Goal: Information Seeking & Learning: Find contact information

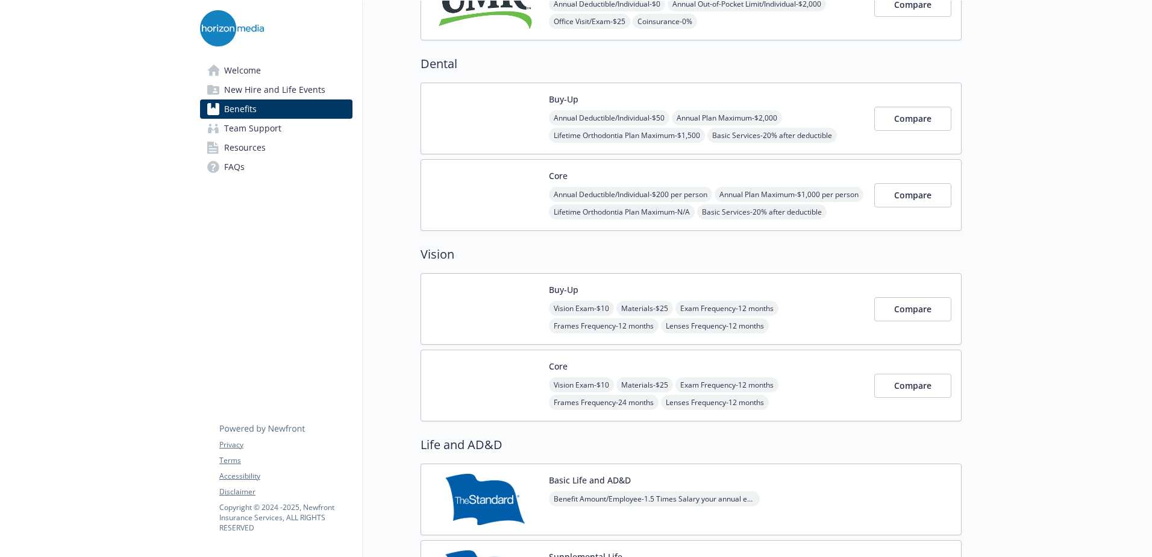
scroll to position [394, 0]
click at [523, 397] on img at bounding box center [485, 385] width 108 height 51
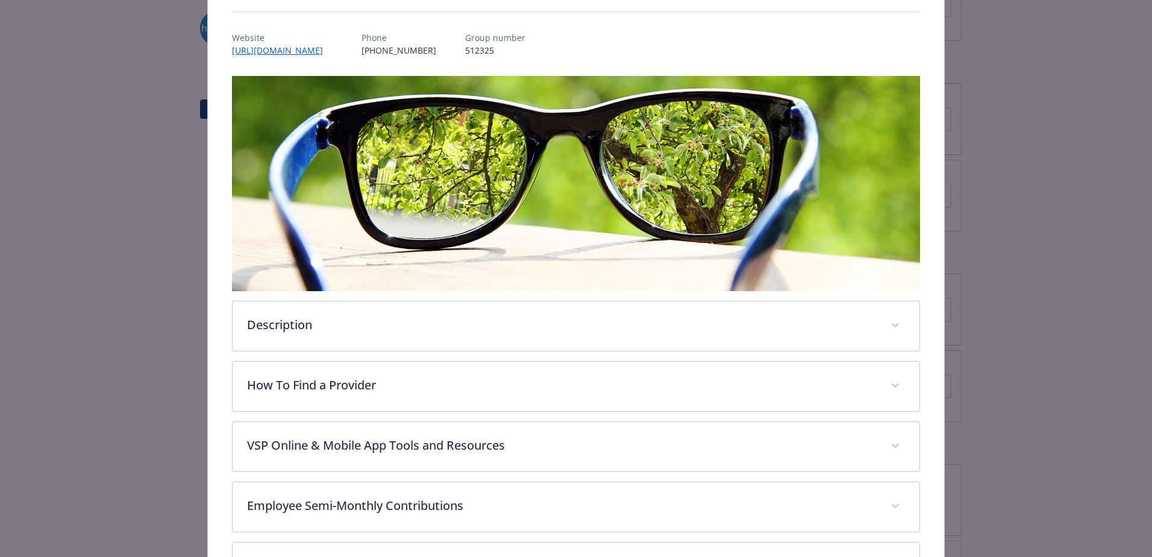
scroll to position [289, 0]
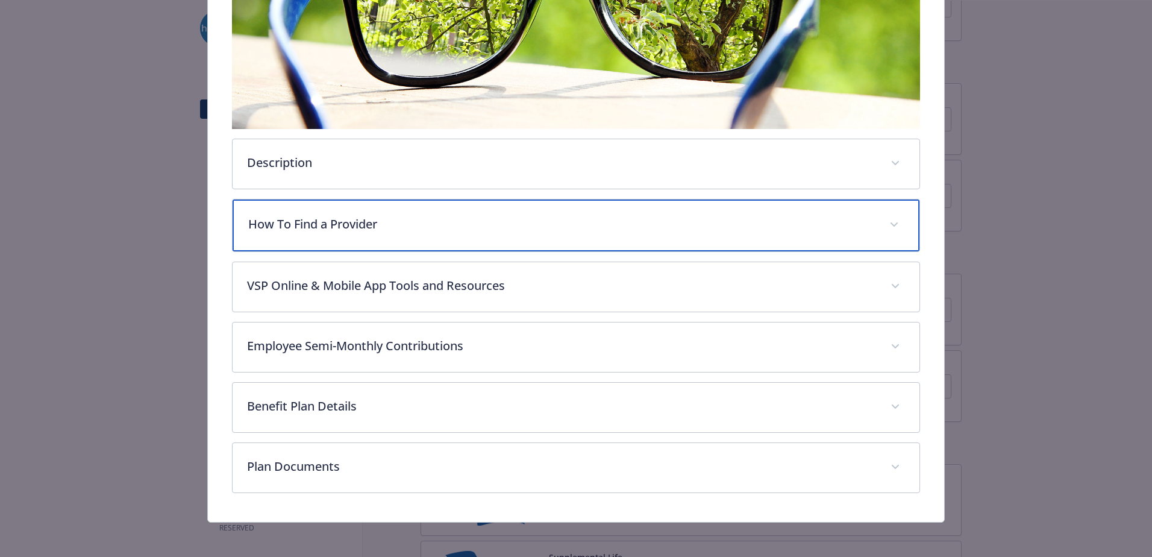
click at [329, 215] on p "How To Find a Provider" at bounding box center [561, 224] width 627 height 18
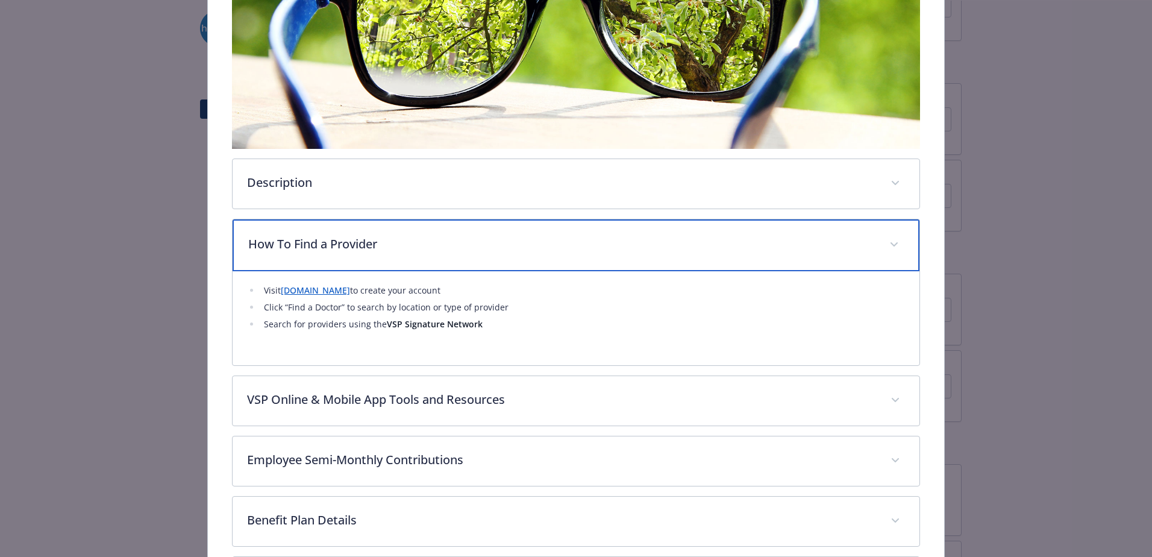
scroll to position [269, 0]
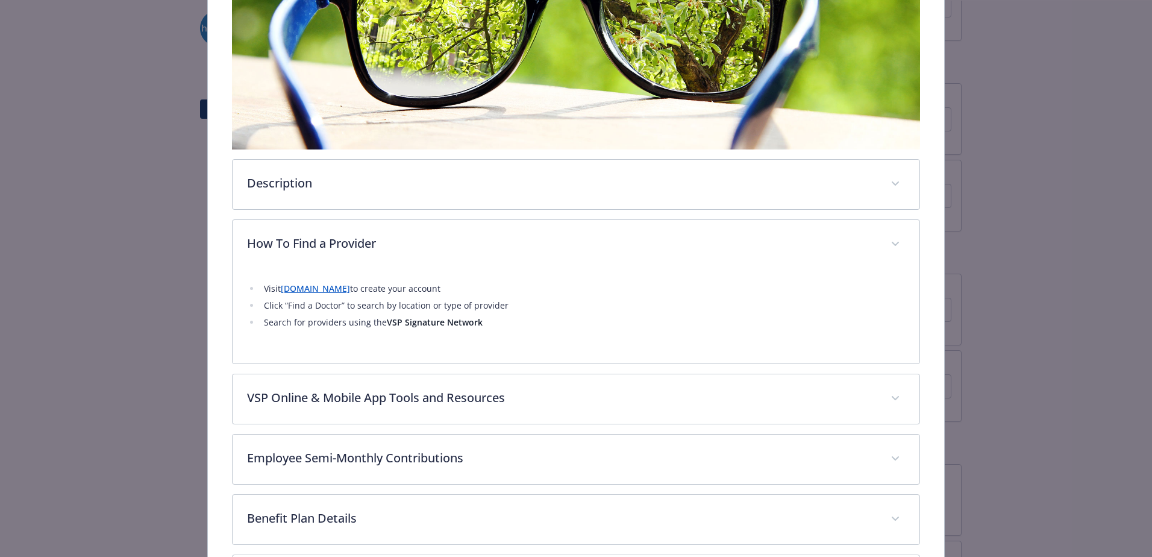
click at [327, 284] on link "www.horizonmedia.vspforme.com" at bounding box center [315, 288] width 69 height 11
click at [350, 289] on link "www.horizonmedia.vspforme.com" at bounding box center [315, 288] width 69 height 11
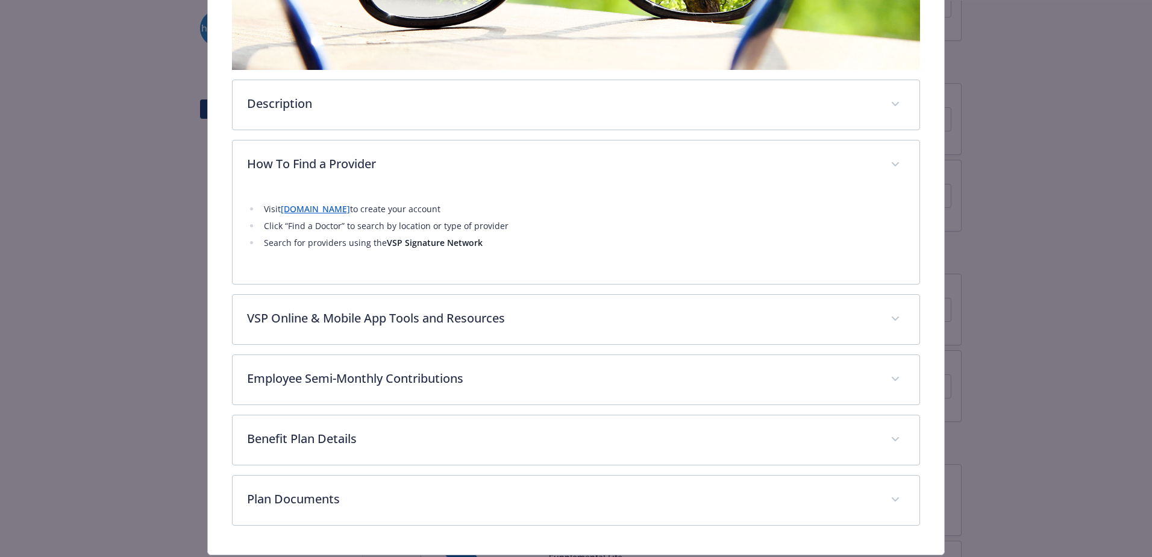
scroll to position [383, 0]
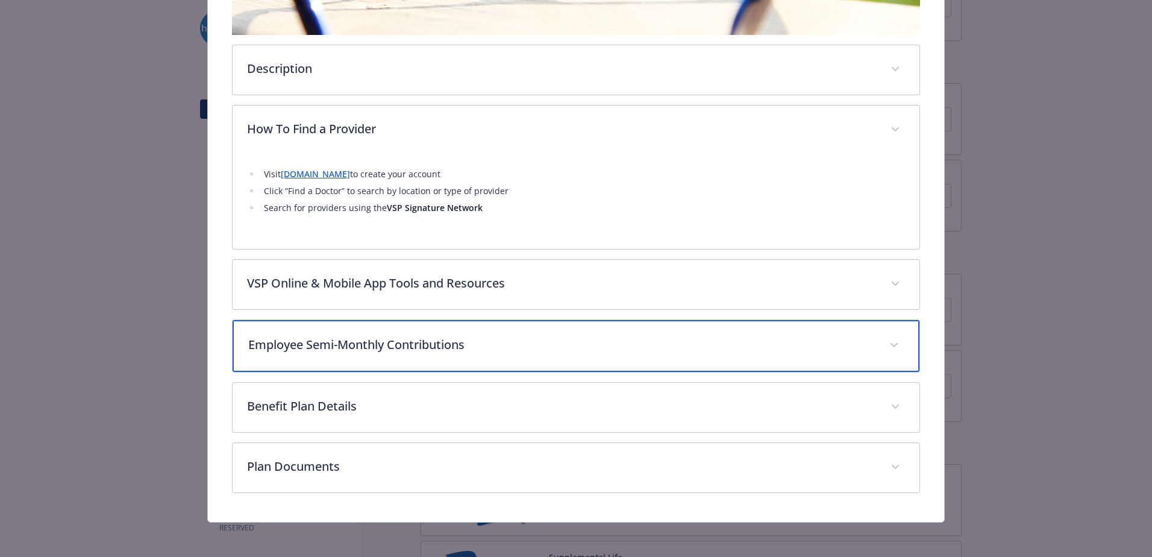
click at [393, 353] on div "Employee Semi-Monthly Contributions" at bounding box center [576, 346] width 687 height 52
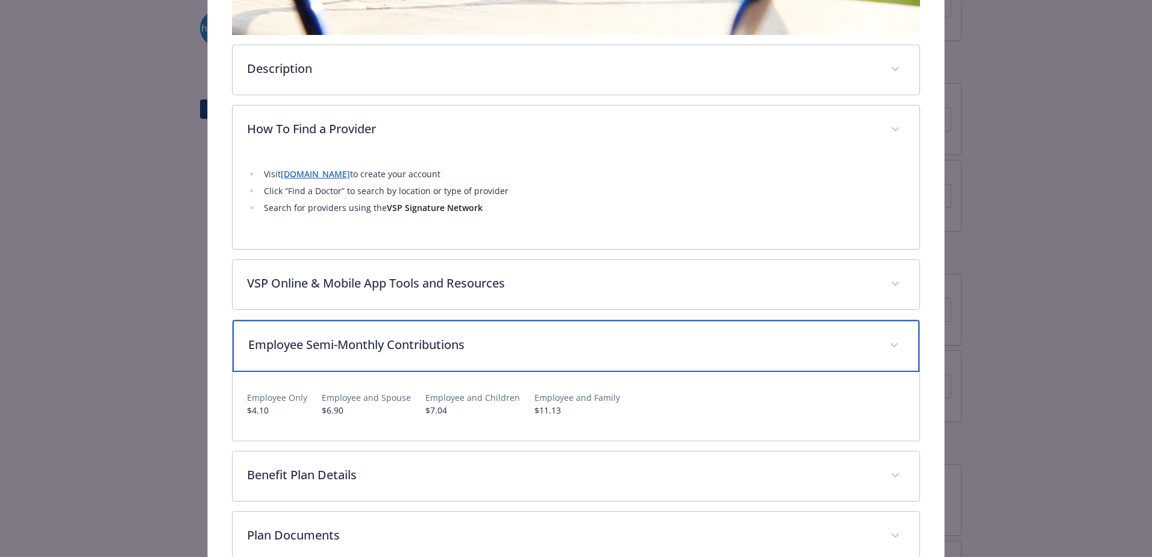
click at [387, 332] on div "Employee Semi-Monthly Contributions" at bounding box center [576, 346] width 687 height 52
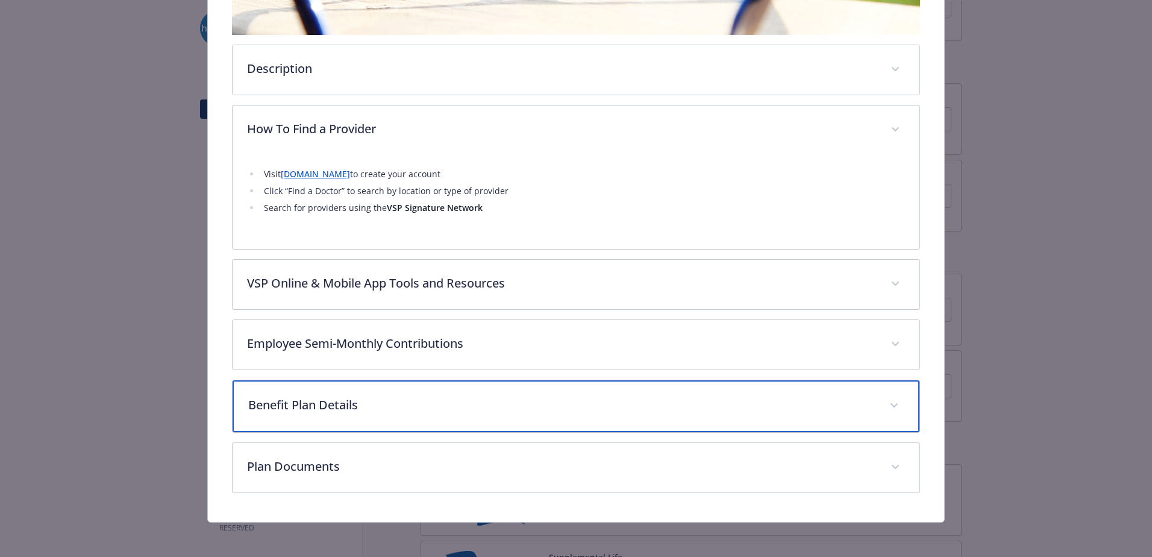
click at [401, 425] on div "Benefit Plan Details" at bounding box center [576, 406] width 687 height 52
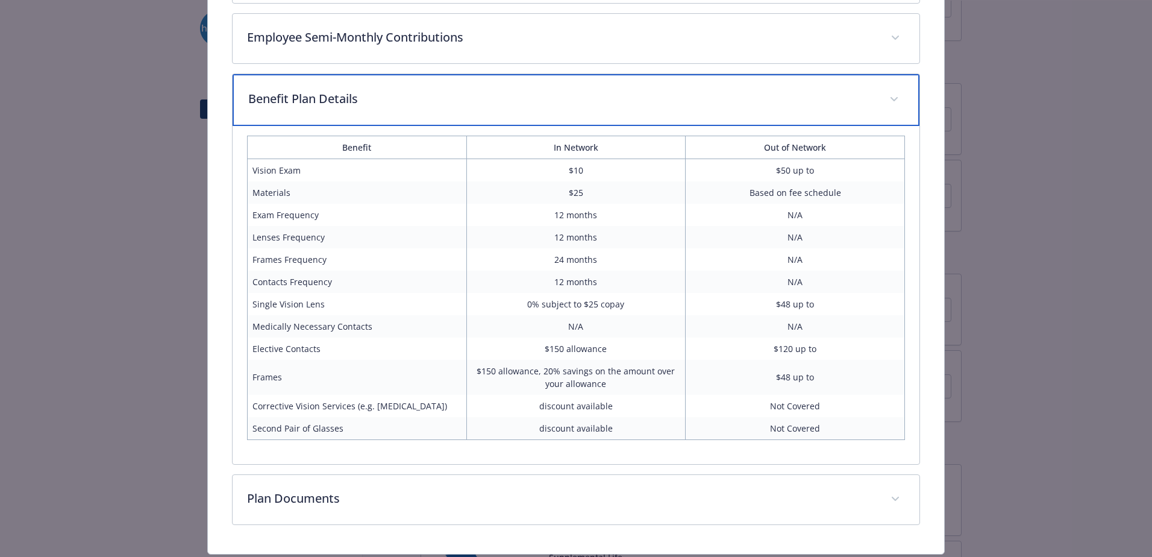
scroll to position [724, 0]
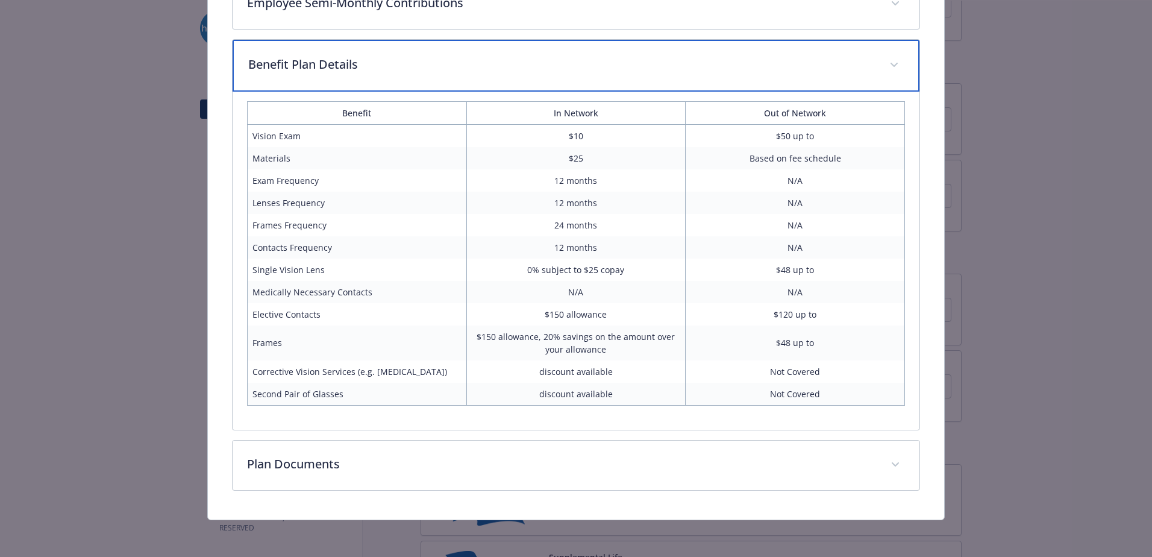
click at [473, 66] on p "Benefit Plan Details" at bounding box center [561, 64] width 627 height 18
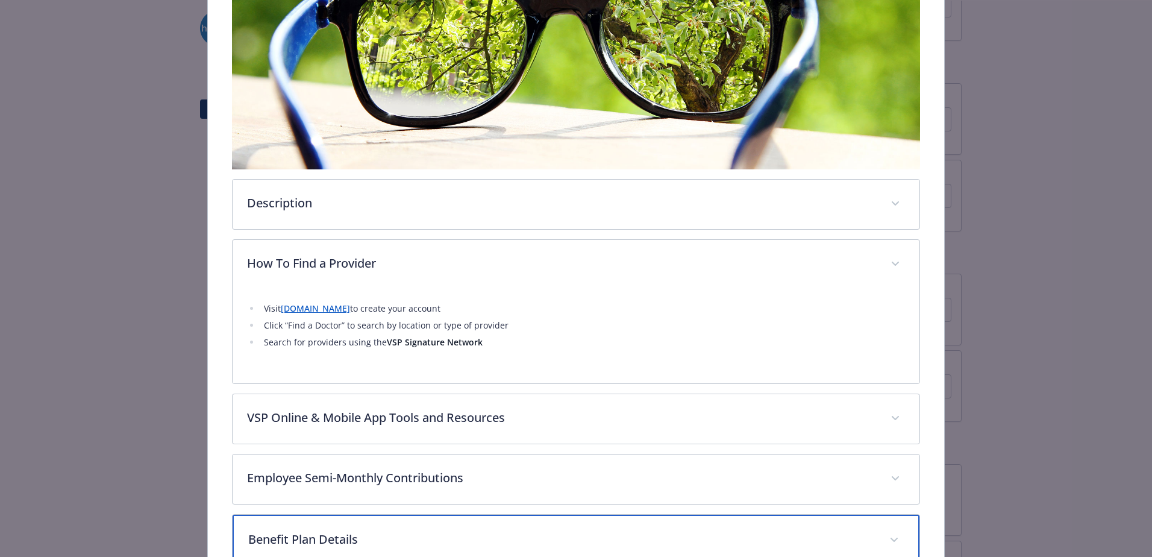
scroll to position [248, 0]
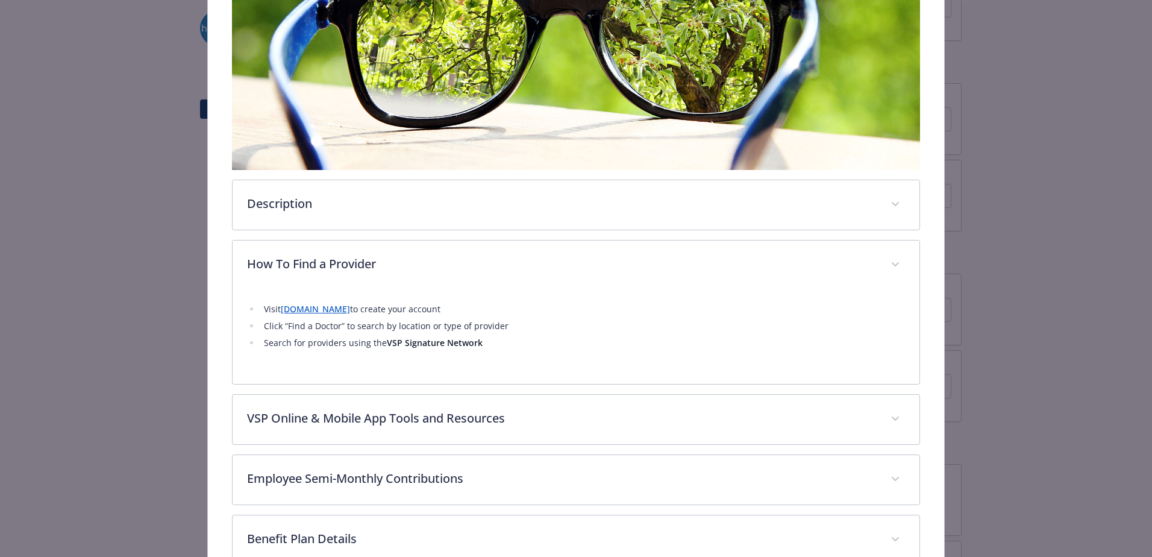
click at [350, 304] on link "www.horizonmedia.vspforme.com" at bounding box center [315, 308] width 69 height 11
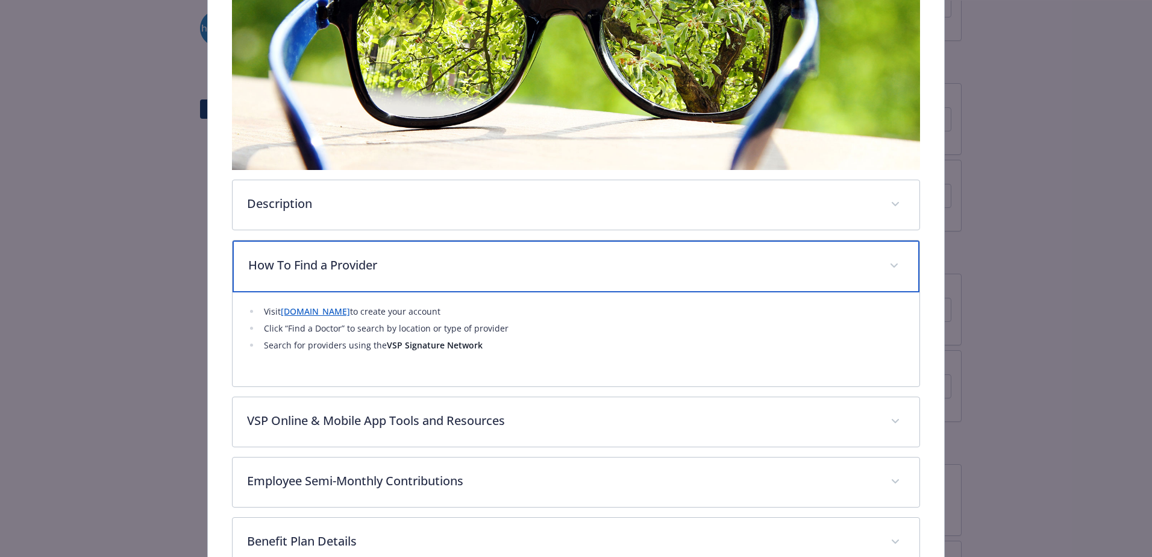
click at [386, 256] on p "How To Find a Provider" at bounding box center [561, 265] width 627 height 18
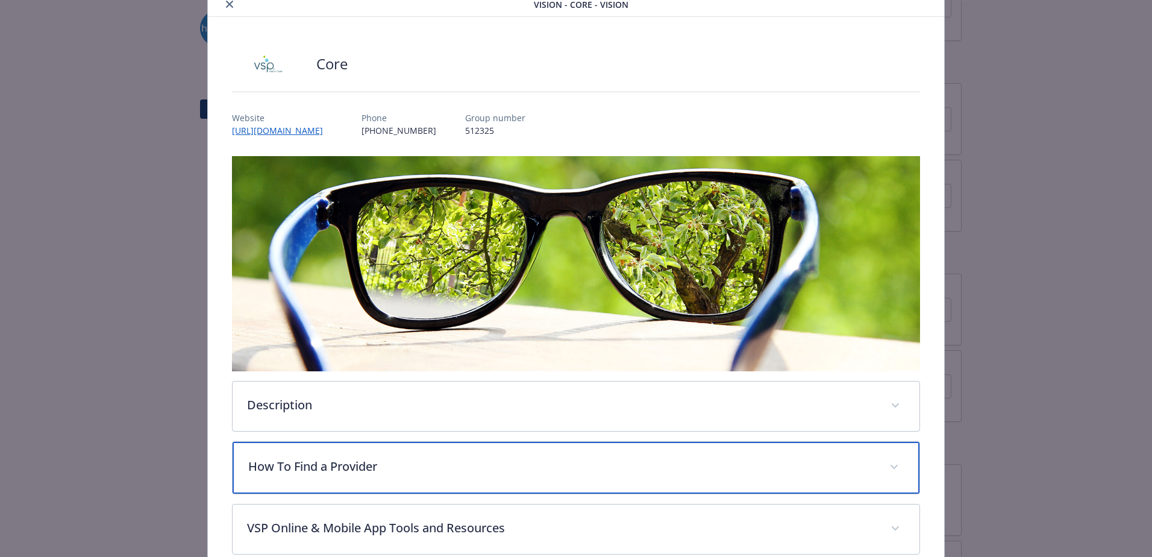
scroll to position [0, 0]
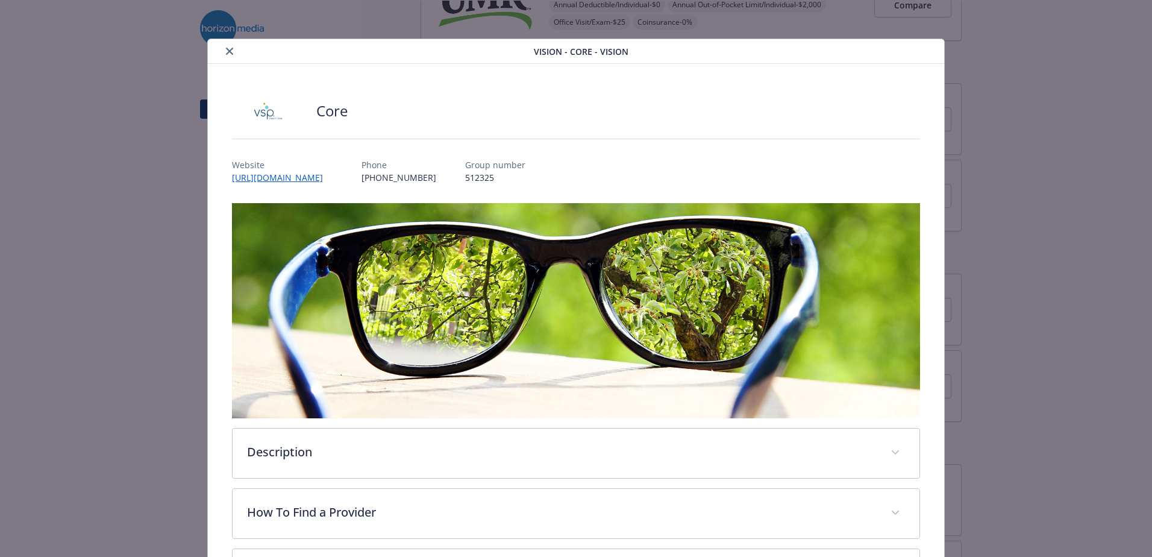
click at [216, 49] on div "details for plan Vision - Core - Vision" at bounding box center [373, 51] width 321 height 14
click at [231, 49] on icon "close" at bounding box center [229, 51] width 7 height 7
